Goal: Task Accomplishment & Management: Use online tool/utility

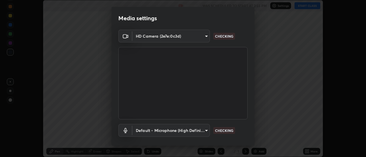
scroll to position [157, 366]
click at [194, 133] on body "Erase all Aldehydes, Ketones and Carboxylic Acid Part - 01 Recording WAS SCHEDU…" at bounding box center [183, 78] width 366 height 157
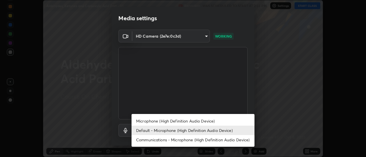
click at [181, 122] on li "Microphone (High Definition Audio Device)" at bounding box center [192, 121] width 123 height 9
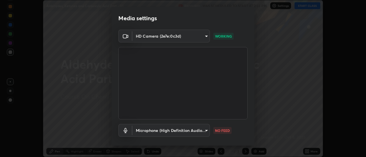
click at [190, 131] on body "Erase all Aldehydes, Ketones and Carboxylic Acid Part - 01 Recording WAS SCHEDU…" at bounding box center [183, 78] width 366 height 157
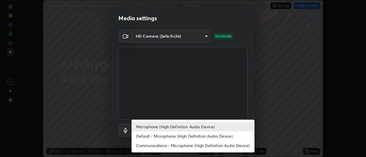
click at [183, 135] on li "Default - Microphone (High Definition Audio Device)" at bounding box center [192, 136] width 123 height 9
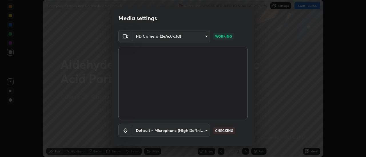
type input "default"
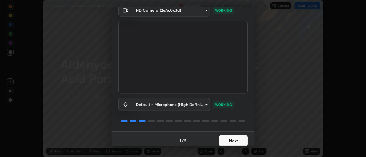
scroll to position [30, 0]
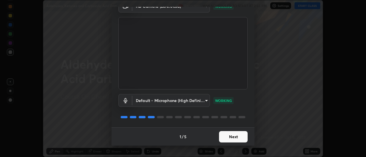
click at [228, 141] on button "Next" at bounding box center [233, 136] width 29 height 11
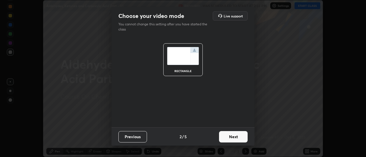
click at [238, 137] on button "Next" at bounding box center [233, 136] width 29 height 11
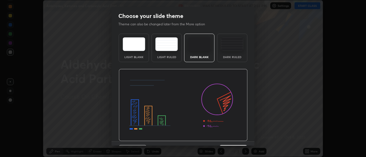
scroll to position [14, 0]
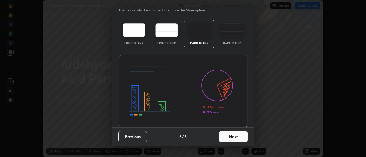
click at [238, 138] on button "Next" at bounding box center [233, 136] width 29 height 11
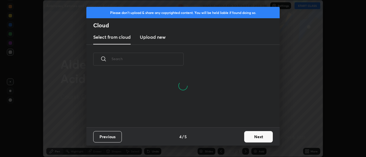
scroll to position [54, 183]
click at [258, 139] on button "Next" at bounding box center [258, 136] width 29 height 11
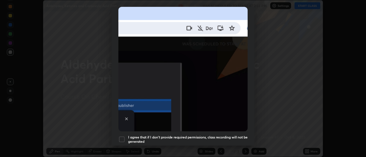
scroll to position [129, 0]
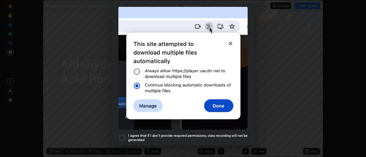
click at [122, 138] on div at bounding box center [121, 138] width 7 height 7
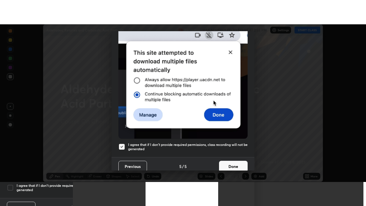
scroll to position [147, 0]
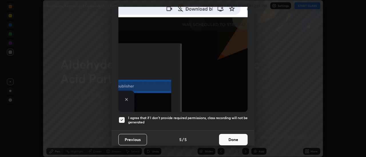
click at [227, 136] on button "Done" at bounding box center [233, 139] width 29 height 11
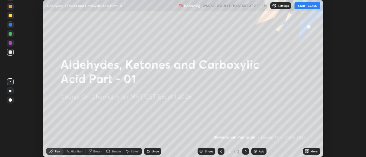
click at [306, 153] on icon at bounding box center [305, 152] width 1 height 1
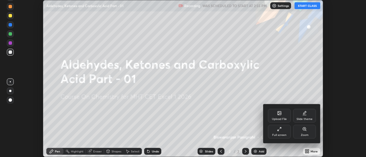
click at [286, 133] on div "Full screen" at bounding box center [279, 132] width 23 height 14
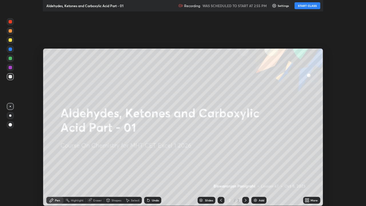
scroll to position [206, 366]
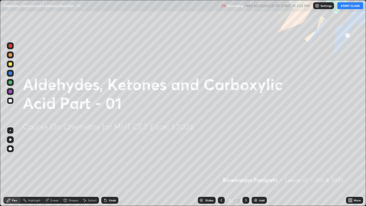
click at [254, 157] on div "Add" at bounding box center [258, 199] width 15 height 7
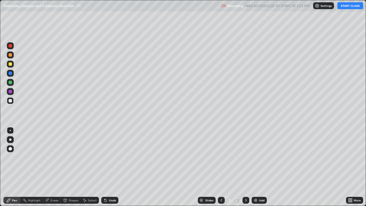
click at [346, 7] on button "START CLASS" at bounding box center [350, 5] width 26 height 7
click at [10, 139] on div at bounding box center [10, 139] width 2 height 2
click at [11, 64] on div at bounding box center [10, 63] width 3 height 3
click at [11, 56] on div at bounding box center [10, 54] width 3 height 3
click at [13, 100] on div at bounding box center [10, 100] width 7 height 7
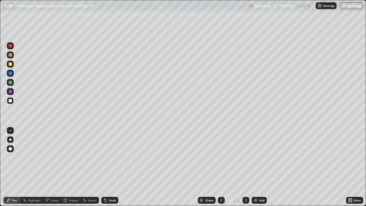
click at [10, 83] on div at bounding box center [10, 82] width 3 height 3
click at [10, 103] on div at bounding box center [10, 100] width 7 height 7
click at [105, 157] on icon at bounding box center [105, 200] width 2 height 2
click at [13, 92] on div at bounding box center [10, 91] width 7 height 7
click at [49, 157] on div "Eraser" at bounding box center [52, 199] width 18 height 7
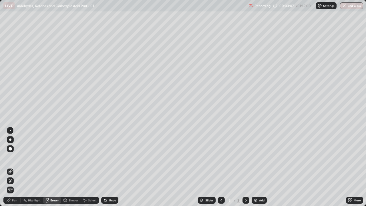
click at [16, 157] on div "Pen" at bounding box center [14, 199] width 5 height 3
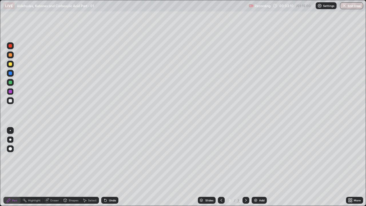
click at [10, 83] on div at bounding box center [10, 82] width 3 height 3
click at [11, 75] on div at bounding box center [10, 72] width 3 height 3
click at [10, 101] on div at bounding box center [10, 100] width 3 height 3
click at [115, 157] on div "Undo" at bounding box center [109, 199] width 17 height 7
click at [10, 64] on div at bounding box center [10, 63] width 3 height 3
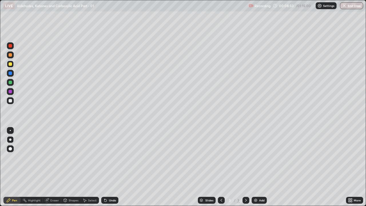
click at [256, 157] on div "Add" at bounding box center [258, 199] width 15 height 7
click at [11, 101] on div at bounding box center [10, 100] width 3 height 3
click at [106, 157] on icon at bounding box center [105, 200] width 5 height 5
click at [10, 93] on div at bounding box center [10, 91] width 3 height 3
click at [10, 101] on div at bounding box center [10, 100] width 3 height 3
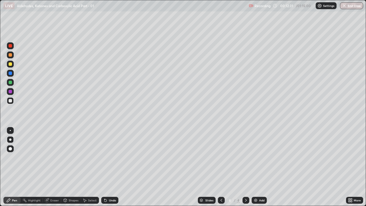
click at [10, 92] on div at bounding box center [10, 91] width 3 height 3
click at [11, 83] on div at bounding box center [10, 82] width 3 height 3
click at [11, 67] on div at bounding box center [10, 64] width 7 height 7
click at [11, 101] on div at bounding box center [10, 100] width 3 height 3
click at [11, 85] on div at bounding box center [10, 82] width 7 height 7
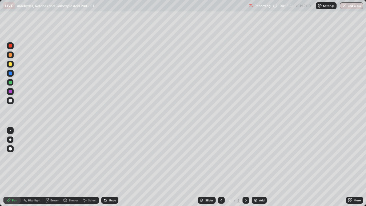
click at [10, 101] on div at bounding box center [10, 100] width 3 height 3
click at [34, 157] on div "Highlight" at bounding box center [34, 199] width 13 height 3
click at [49, 157] on div "Eraser" at bounding box center [52, 199] width 18 height 7
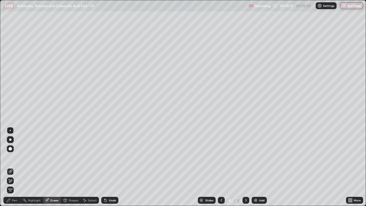
click at [15, 157] on div "Pen" at bounding box center [14, 199] width 5 height 3
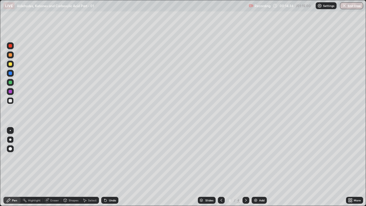
click at [11, 67] on div at bounding box center [10, 64] width 7 height 7
click at [12, 100] on div at bounding box center [10, 100] width 7 height 7
click at [256, 157] on div "Add" at bounding box center [258, 199] width 15 height 7
click at [11, 65] on div at bounding box center [10, 63] width 3 height 3
click at [11, 101] on div at bounding box center [10, 100] width 3 height 3
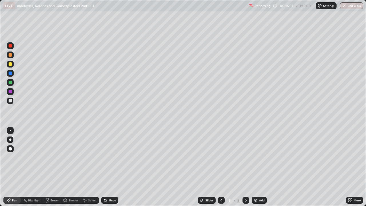
click at [10, 83] on div at bounding box center [10, 82] width 3 height 3
click at [105, 157] on icon at bounding box center [105, 200] width 2 height 2
click at [104, 157] on icon at bounding box center [105, 200] width 2 height 2
click at [218, 157] on div at bounding box center [221, 199] width 7 height 7
click at [245, 157] on icon at bounding box center [245, 200] width 5 height 5
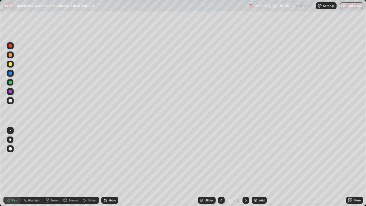
click at [220, 157] on icon at bounding box center [221, 200] width 5 height 5
click at [245, 157] on icon at bounding box center [245, 200] width 5 height 5
click at [13, 103] on div at bounding box center [10, 100] width 7 height 7
click at [11, 55] on div at bounding box center [10, 54] width 3 height 3
click at [11, 102] on div at bounding box center [10, 100] width 3 height 3
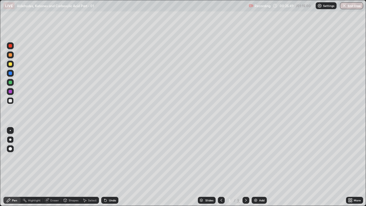
click at [116, 157] on div "Undo" at bounding box center [109, 199] width 17 height 7
click at [115, 157] on div "Undo" at bounding box center [112, 199] width 7 height 3
click at [13, 65] on div at bounding box center [10, 64] width 7 height 7
click at [13, 103] on div at bounding box center [10, 100] width 7 height 7
click at [12, 63] on div at bounding box center [10, 63] width 3 height 3
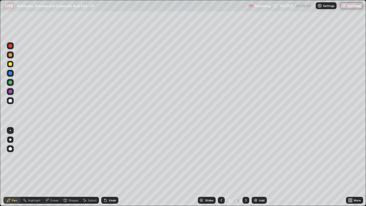
click at [11, 55] on div at bounding box center [10, 54] width 3 height 3
click at [256, 157] on div "Add" at bounding box center [258, 199] width 15 height 7
click at [9, 103] on div at bounding box center [10, 100] width 7 height 7
click at [11, 55] on div at bounding box center [10, 54] width 3 height 3
click at [105, 157] on icon at bounding box center [105, 200] width 2 height 2
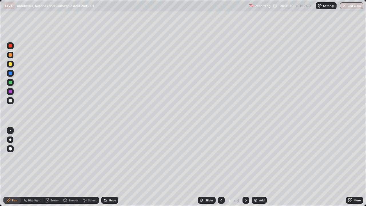
click at [105, 157] on icon at bounding box center [105, 200] width 2 height 2
click at [11, 103] on div at bounding box center [10, 100] width 7 height 7
click at [107, 157] on div "Undo" at bounding box center [109, 199] width 17 height 7
click at [106, 157] on icon at bounding box center [105, 200] width 5 height 5
click at [105, 157] on icon at bounding box center [105, 200] width 2 height 2
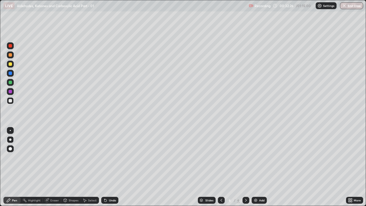
click at [10, 92] on div at bounding box center [10, 91] width 3 height 3
click at [12, 103] on div at bounding box center [10, 100] width 7 height 7
click at [112, 157] on div "Undo" at bounding box center [108, 199] width 19 height 11
click at [112, 157] on div "Undo" at bounding box center [112, 199] width 7 height 3
click at [110, 157] on div "Undo" at bounding box center [109, 199] width 17 height 7
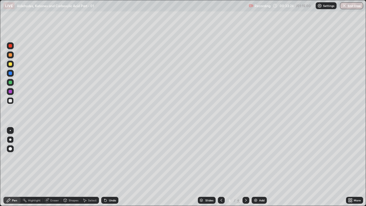
click at [221, 157] on icon at bounding box center [221, 200] width 5 height 5
click at [245, 157] on icon at bounding box center [245, 200] width 5 height 5
click at [111, 157] on div "Undo" at bounding box center [112, 199] width 7 height 3
click at [112, 157] on div "Undo" at bounding box center [109, 199] width 17 height 7
click at [12, 57] on div at bounding box center [10, 54] width 7 height 7
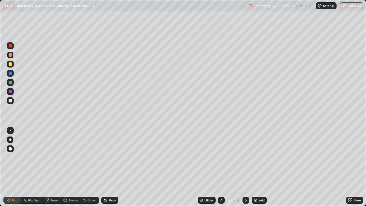
click at [112, 157] on div "Undo" at bounding box center [112, 199] width 7 height 3
click at [12, 101] on div at bounding box center [10, 100] width 7 height 7
click at [13, 64] on div at bounding box center [10, 64] width 7 height 7
click at [11, 101] on div at bounding box center [10, 100] width 3 height 3
click at [12, 91] on div at bounding box center [10, 91] width 3 height 3
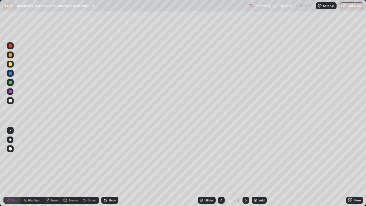
click at [111, 157] on div "Undo" at bounding box center [109, 199] width 17 height 7
click at [105, 157] on div "Undo" at bounding box center [109, 199] width 17 height 7
click at [107, 157] on icon at bounding box center [105, 200] width 5 height 5
click at [106, 157] on icon at bounding box center [105, 200] width 5 height 5
click at [107, 157] on div "Undo" at bounding box center [109, 199] width 17 height 7
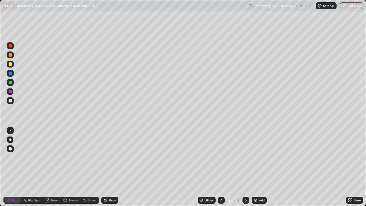
click at [107, 157] on icon at bounding box center [105, 200] width 5 height 5
click at [303, 157] on div "Slides 6 / 6 Add" at bounding box center [231, 199] width 227 height 11
click at [256, 157] on img at bounding box center [255, 200] width 5 height 5
click at [11, 101] on div at bounding box center [10, 100] width 3 height 3
click at [105, 157] on icon at bounding box center [105, 200] width 2 height 2
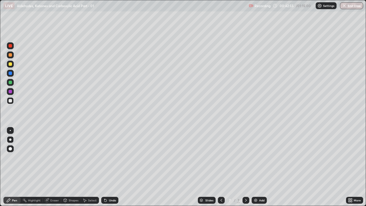
click at [11, 75] on div at bounding box center [10, 72] width 3 height 3
click at [107, 157] on div "Undo" at bounding box center [109, 199] width 17 height 7
click at [13, 101] on div at bounding box center [10, 100] width 7 height 7
click at [11, 101] on div at bounding box center [10, 100] width 3 height 3
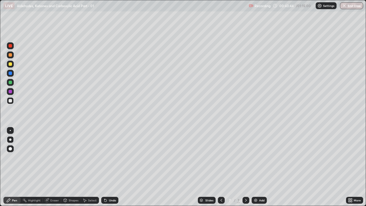
click at [105, 157] on icon at bounding box center [105, 200] width 2 height 2
click at [104, 157] on icon at bounding box center [105, 200] width 2 height 2
click at [103, 157] on icon at bounding box center [105, 200] width 5 height 5
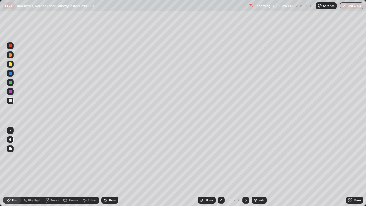
click at [104, 157] on icon at bounding box center [105, 200] width 2 height 2
click at [9, 83] on div at bounding box center [10, 82] width 3 height 3
click at [11, 104] on div at bounding box center [10, 100] width 7 height 7
click at [10, 83] on div at bounding box center [10, 82] width 3 height 3
click at [10, 66] on div at bounding box center [10, 64] width 7 height 7
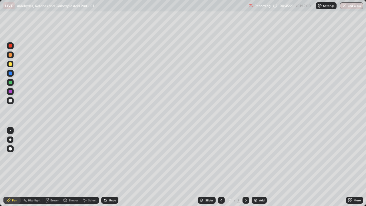
click at [13, 101] on div at bounding box center [10, 100] width 7 height 7
click at [107, 157] on div "Undo" at bounding box center [109, 199] width 17 height 7
click at [108, 157] on div "Undo" at bounding box center [109, 199] width 17 height 7
click at [109, 157] on div "Undo" at bounding box center [109, 199] width 17 height 7
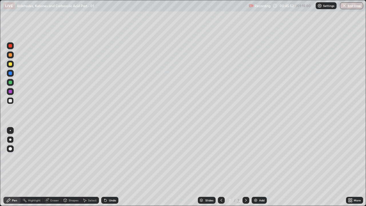
click at [113, 157] on div "Undo" at bounding box center [109, 199] width 17 height 7
click at [111, 157] on div "Undo" at bounding box center [112, 199] width 7 height 3
click at [12, 65] on div at bounding box center [10, 64] width 7 height 7
click at [354, 6] on button "End Class" at bounding box center [351, 5] width 23 height 7
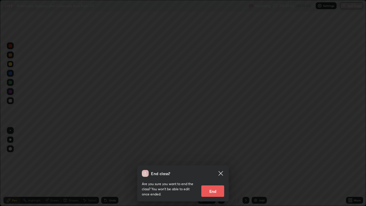
click at [218, 157] on button "End" at bounding box center [212, 190] width 23 height 11
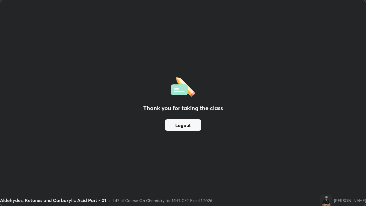
click at [196, 127] on button "Logout" at bounding box center [183, 124] width 36 height 11
click at [195, 134] on div "Thank you for taking the class Logout" at bounding box center [182, 102] width 365 height 205
